Goal: Transaction & Acquisition: Purchase product/service

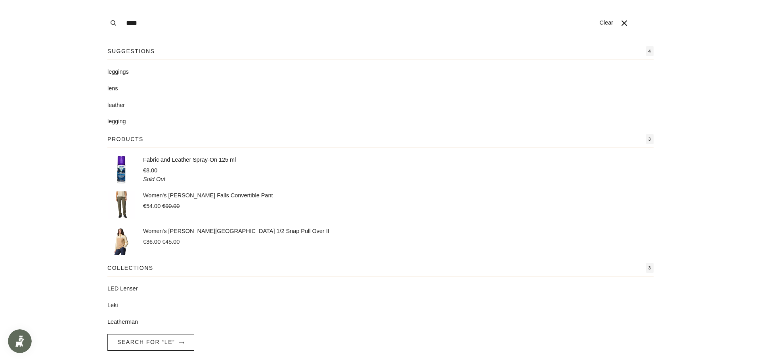
type input "****"
click at [105, 0] on button "Search" at bounding box center [113, 23] width 17 height 46
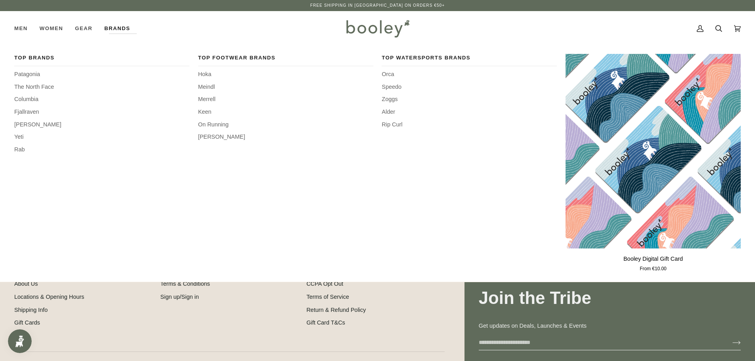
click at [130, 28] on link "Brands" at bounding box center [117, 28] width 38 height 35
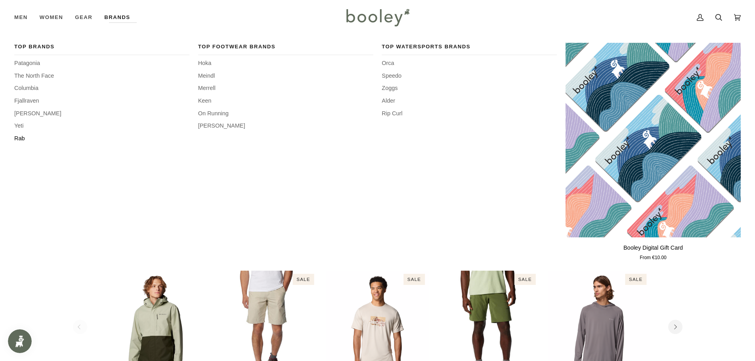
scroll to position [40, 0]
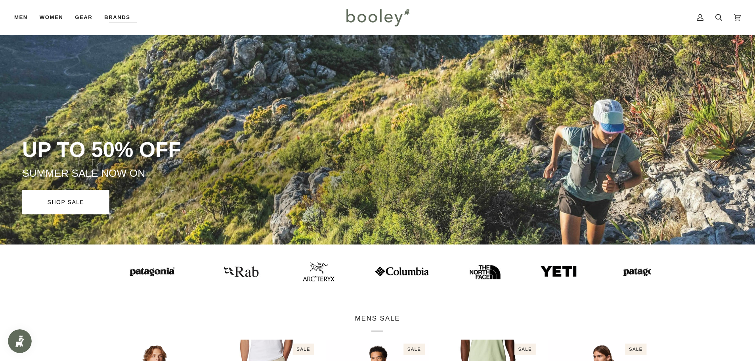
click at [381, 18] on img at bounding box center [377, 17] width 69 height 23
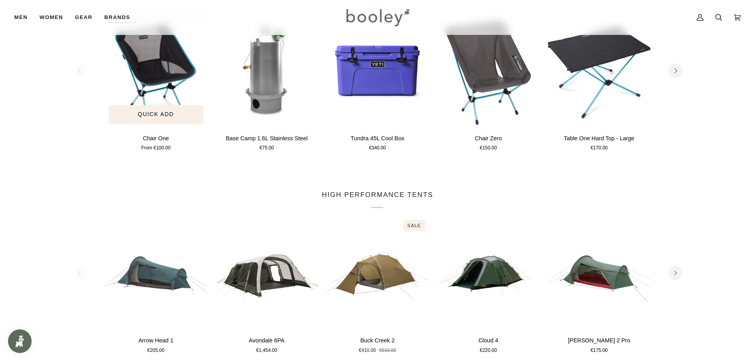
scroll to position [882, 0]
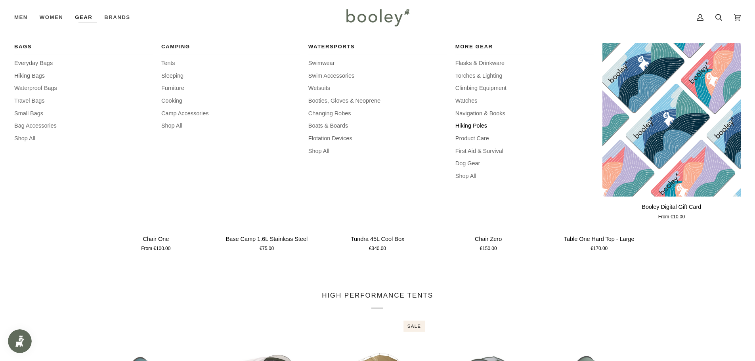
click at [475, 126] on span "Hiking Poles" at bounding box center [524, 126] width 138 height 9
